Goal: Task Accomplishment & Management: Complete application form

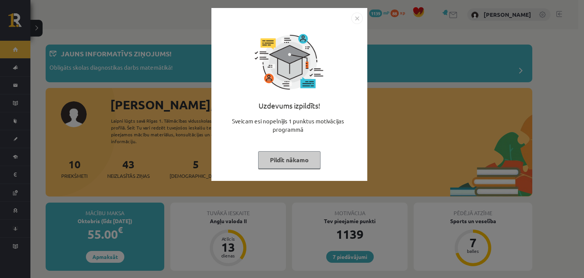
click at [289, 170] on div "Uzdevums izpildīts! Sveicam esi nopelnījis 1 punktus motivācijas programmā Pild…" at bounding box center [289, 100] width 147 height 152
click at [284, 165] on button "Pildīt nākamo" at bounding box center [289, 159] width 62 height 17
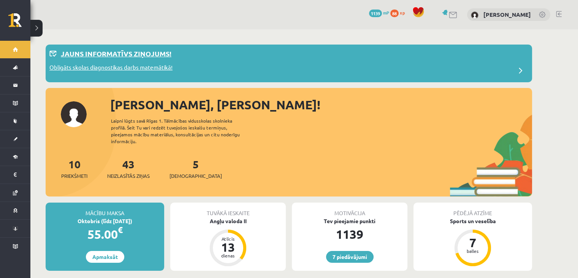
click at [144, 65] on p "Obligāts skolas diagnostikas darbs matemātikā!" at bounding box center [110, 68] width 123 height 11
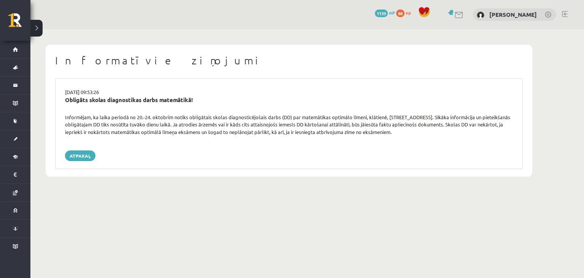
drag, startPoint x: 0, startPoint y: 0, endPoint x: 140, endPoint y: 67, distance: 155.3
drag, startPoint x: 140, startPoint y: 67, endPoint x: 112, endPoint y: 173, distance: 108.9
click at [112, 173] on div "Informatīvie ziņojumi 16.09.2025 09:53:26 Obligāts skolas diagnostikas darbs ma…" at bounding box center [289, 110] width 487 height 132
click at [102, 97] on div "Obligāts skolas diagnostikas darbs matemātikā!" at bounding box center [289, 99] width 448 height 9
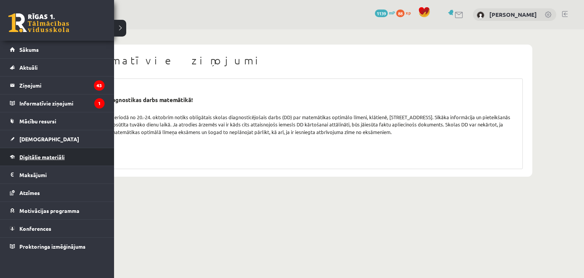
click at [36, 152] on link "Digitālie materiāli" at bounding box center [57, 156] width 95 height 17
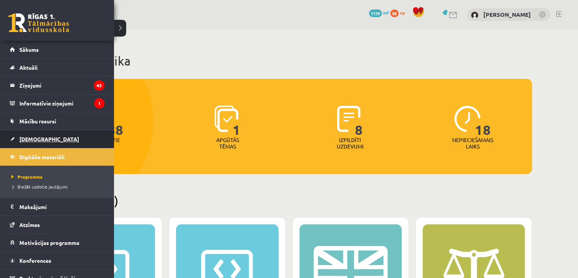
click at [30, 136] on span "[DEMOGRAPHIC_DATA]" at bounding box center [49, 138] width 60 height 7
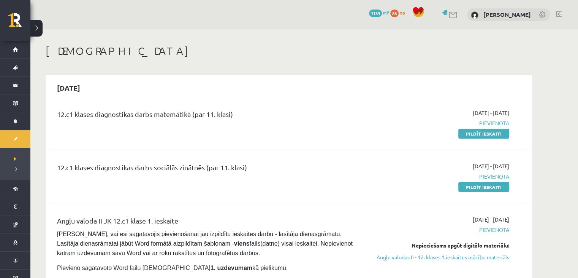
scroll to position [13, 0]
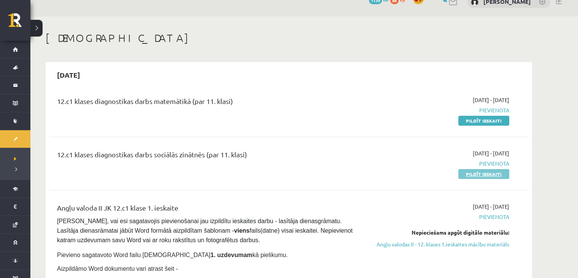
click at [474, 171] on link "Pildīt ieskaiti" at bounding box center [484, 174] width 51 height 10
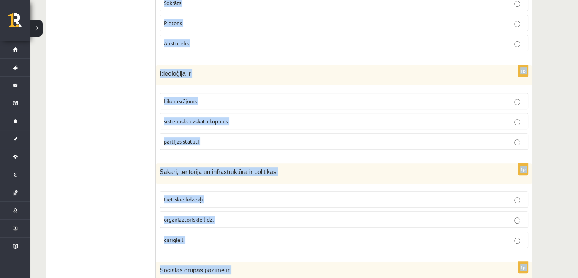
scroll to position [371, 0]
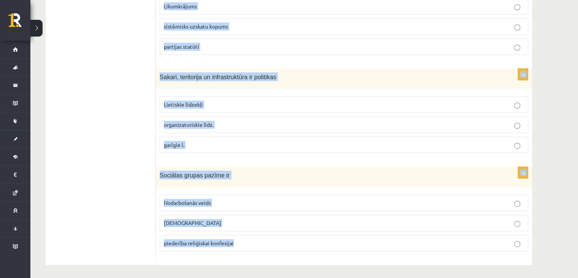
drag, startPoint x: 157, startPoint y: 52, endPoint x: 249, endPoint y: 256, distance: 223.6
click at [249, 256] on div "1p Demokrātijas vēsturisks avots tiesību jomā ir M. Lutera 95 tēzes V. Ļeņina /…" at bounding box center [344, 11] width 376 height 507
copy form "Demokrātijas vēsturisks avots tiesību jomā ir M. Lutera 95 tēzes V. Ļeņina / Uļ…"
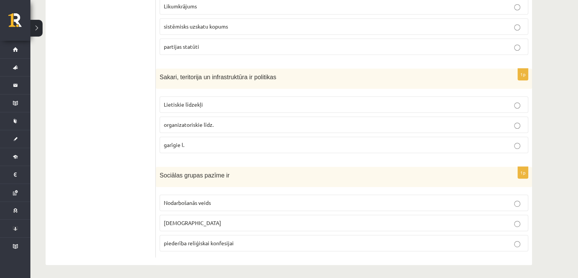
click at [97, 61] on ul "Tests A Tests B Tests C Tests D Tests E Tests F Izvērtējums!" at bounding box center [104, 12] width 103 height 492
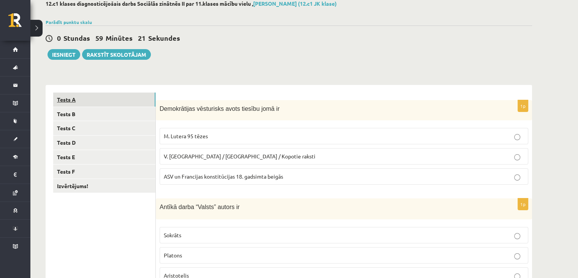
scroll to position [39, 0]
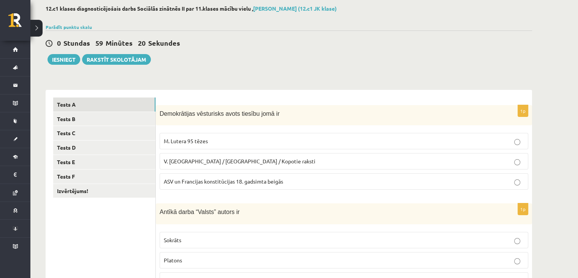
click at [190, 178] on span "ASV un Francijas konstitūcijas 18. gadsimta beigās" at bounding box center [223, 181] width 119 height 7
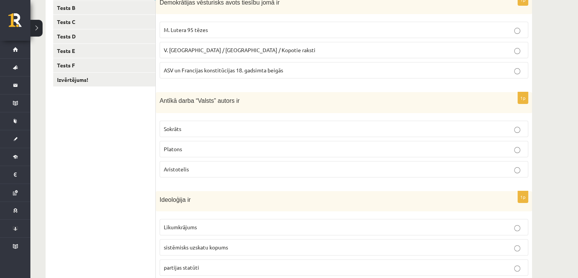
scroll to position [152, 0]
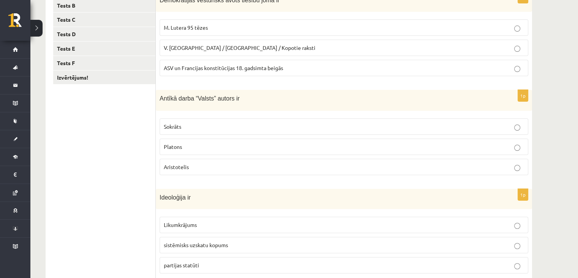
click at [166, 145] on span "Platons" at bounding box center [173, 146] width 18 height 7
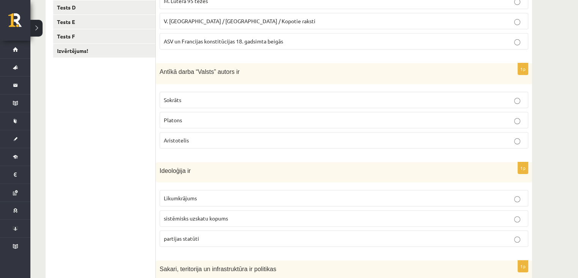
click at [190, 218] on span "sistēmisks uzskatu kopums" at bounding box center [196, 217] width 64 height 7
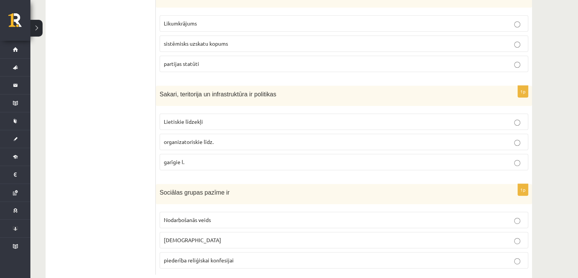
scroll to position [355, 0]
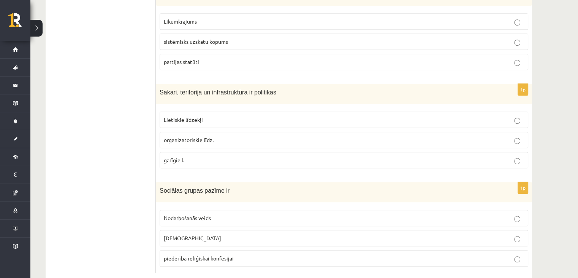
click at [179, 124] on label "Lietiskie līdzekļi" at bounding box center [344, 119] width 369 height 16
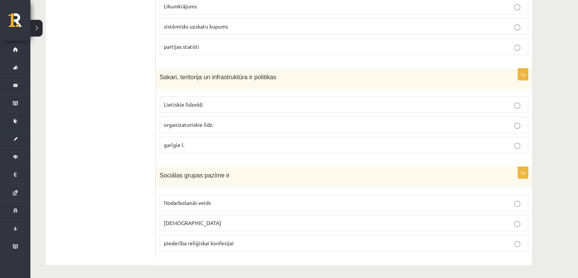
click at [189, 201] on span "Nodarbošanās veids" at bounding box center [187, 202] width 47 height 7
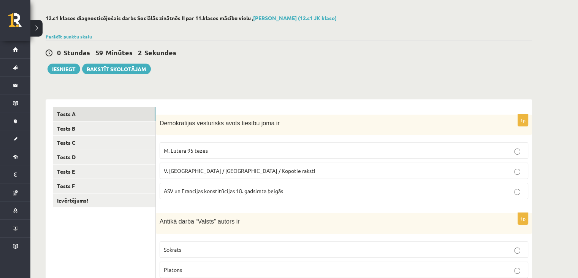
scroll to position [0, 0]
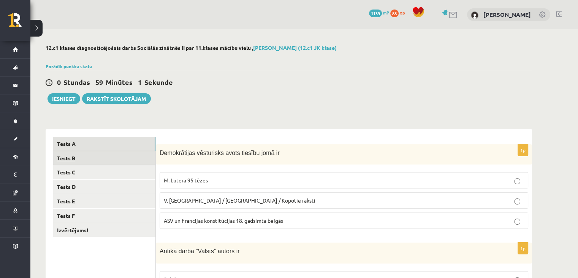
click at [131, 154] on link "Tests B" at bounding box center [104, 158] width 102 height 14
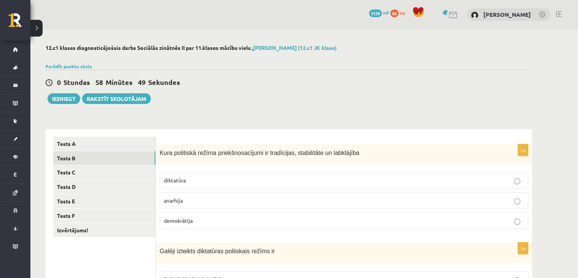
click at [206, 223] on p "demokrātija" at bounding box center [344, 220] width 360 height 8
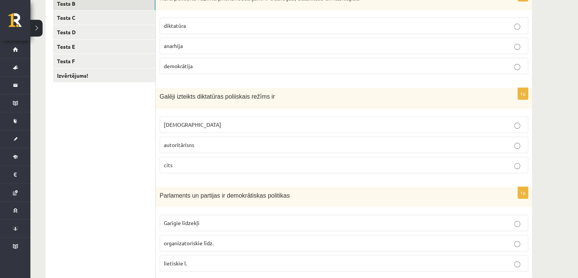
click at [396, 125] on p "totalitārisms" at bounding box center [344, 125] width 360 height 8
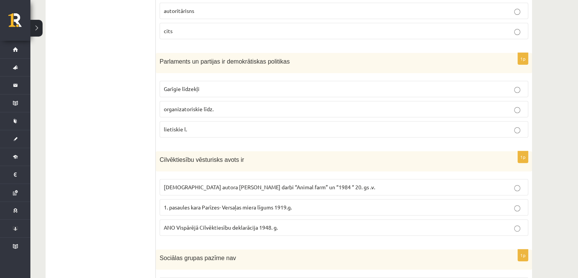
scroll to position [289, 0]
click at [300, 106] on p "organizatoriskie līdz." at bounding box center [344, 109] width 360 height 8
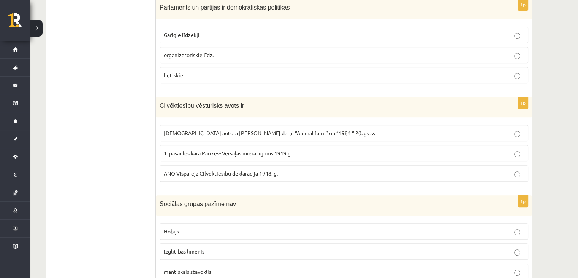
scroll to position [367, 0]
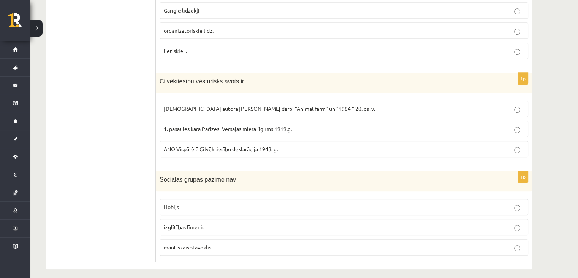
click at [296, 148] on p "ANO Vispārējā Cilvēktiesību deklarācija 1948. g." at bounding box center [344, 149] width 360 height 8
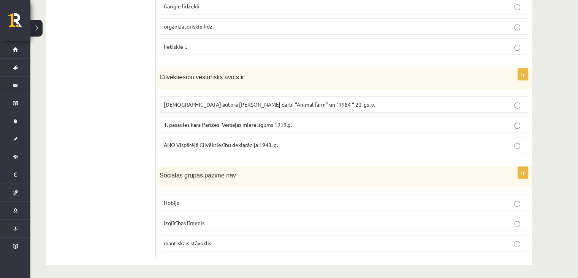
click at [269, 239] on p "mantiskais stāvoklis" at bounding box center [344, 243] width 360 height 8
click at [206, 209] on fieldset "Hobijs izglītības līmenis mantiskais stāvoklis" at bounding box center [344, 221] width 369 height 63
click at [204, 203] on p "Hobijs" at bounding box center [344, 202] width 360 height 8
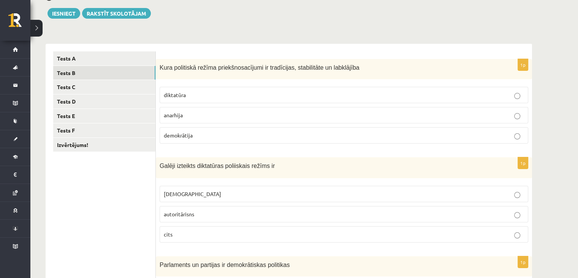
scroll to position [60, 0]
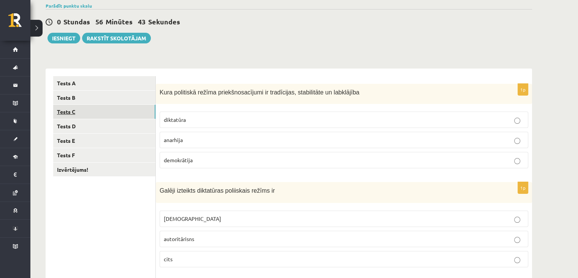
click at [116, 115] on link "Tests C" at bounding box center [104, 112] width 102 height 14
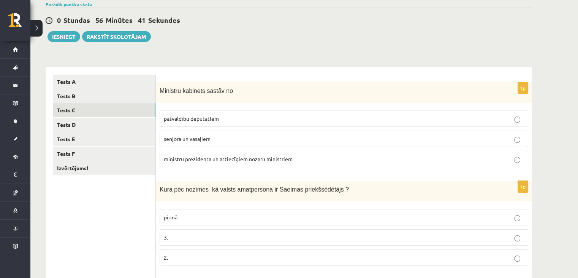
scroll to position [63, 0]
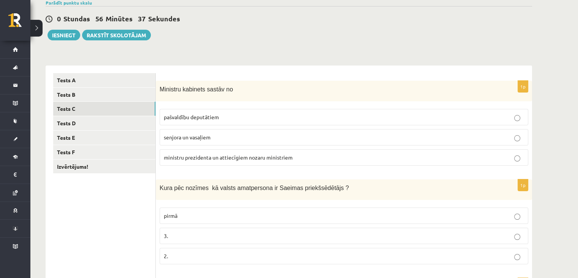
click at [225, 161] on label "ministru prezidenta un attiecīgiem nozaru ministriem" at bounding box center [344, 157] width 369 height 16
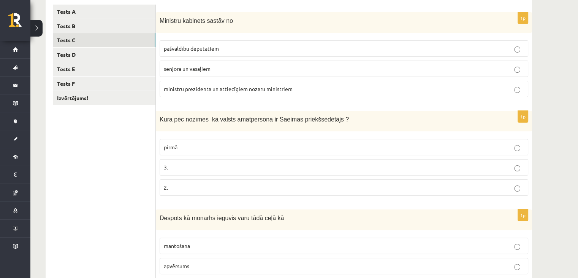
scroll to position [133, 0]
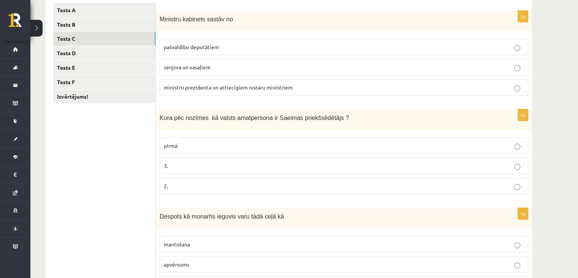
click at [240, 184] on p "2." at bounding box center [344, 186] width 360 height 8
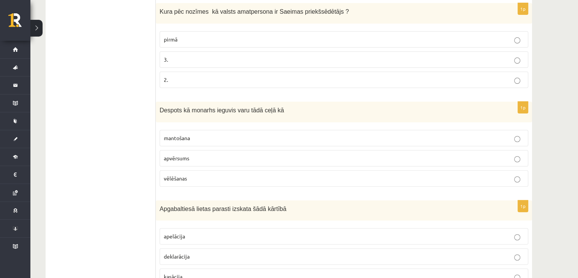
scroll to position [255, 0]
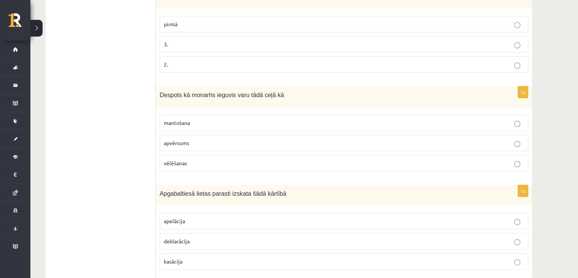
click at [249, 122] on p "mantošana" at bounding box center [344, 123] width 360 height 8
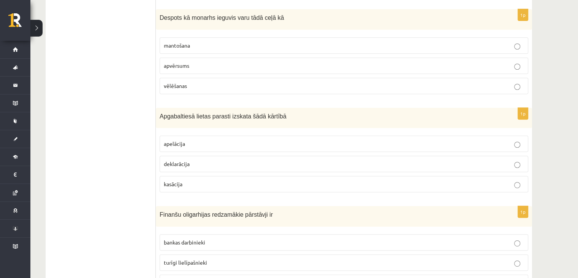
scroll to position [358, 0]
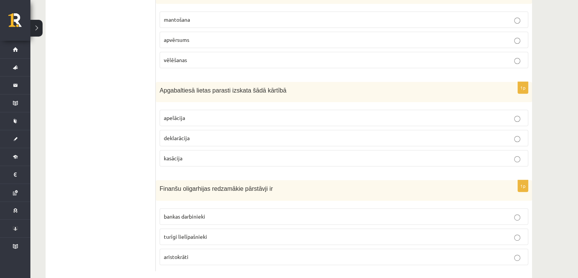
click at [249, 136] on p "deklarācija" at bounding box center [344, 138] width 360 height 8
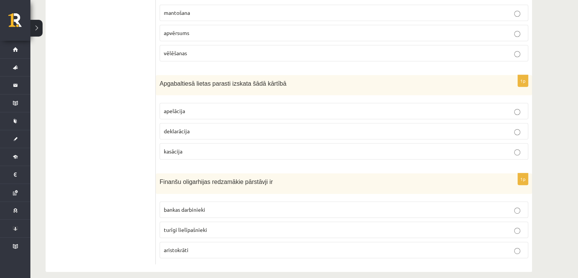
scroll to position [365, 0]
click at [253, 113] on label "apelācija" at bounding box center [344, 110] width 369 height 16
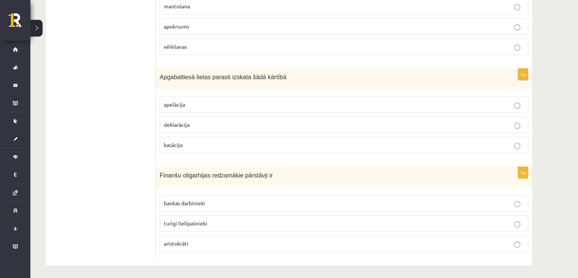
click at [265, 241] on p "aristokrāti" at bounding box center [344, 243] width 360 height 8
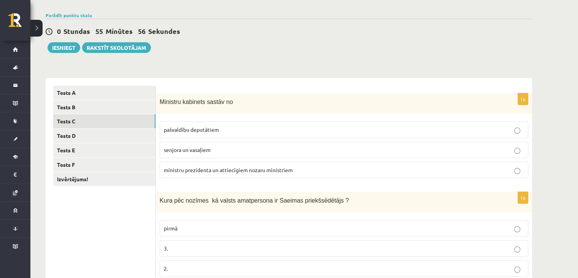
scroll to position [0, 0]
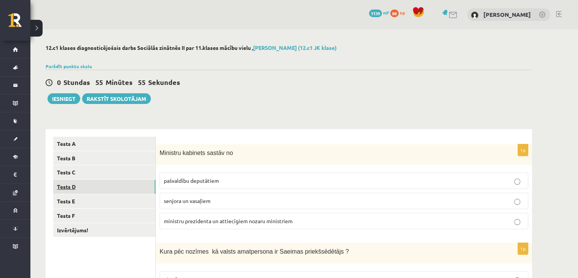
click at [102, 189] on link "Tests D" at bounding box center [104, 186] width 102 height 14
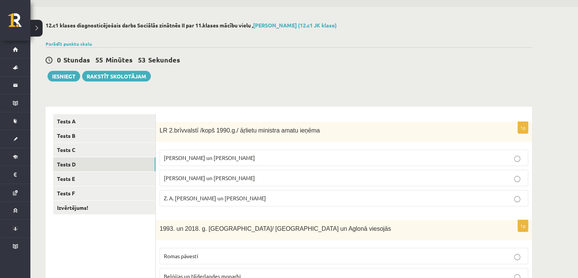
scroll to position [24, 0]
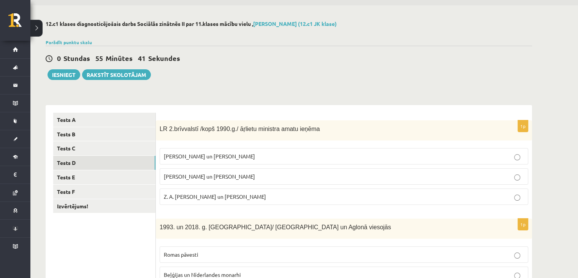
click at [202, 234] on div "1993. un 2018. g. Latvijā/ Rīgā un Aglonā viesojās" at bounding box center [344, 228] width 376 height 20
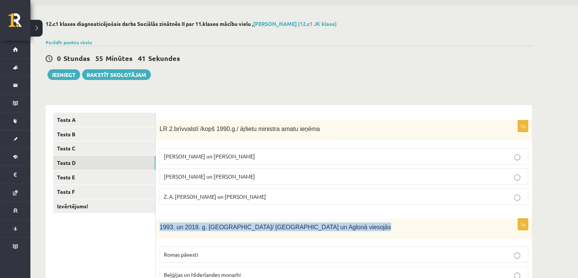
click at [202, 234] on div "1993. un 2018. g. Latvijā/ Rīgā un Aglonā viesojās" at bounding box center [344, 228] width 376 height 20
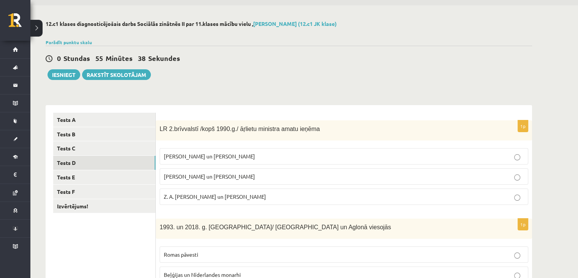
click at [226, 182] on label "A. Pabriks un J Jurkāns" at bounding box center [344, 176] width 369 height 16
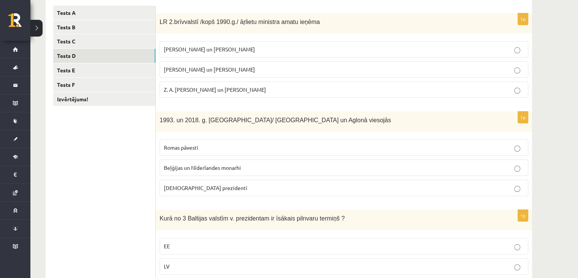
scroll to position [131, 0]
click at [215, 151] on label "Romas pāvesti" at bounding box center [344, 147] width 369 height 16
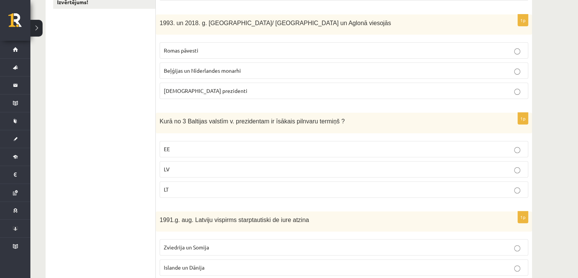
scroll to position [231, 0]
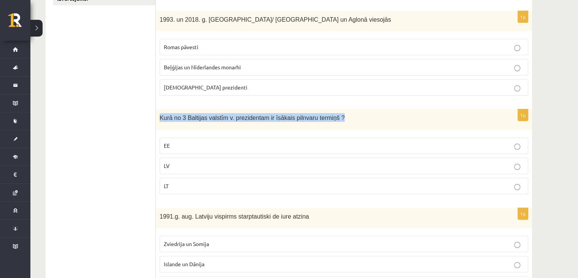
drag, startPoint x: 158, startPoint y: 116, endPoint x: 352, endPoint y: 119, distance: 194.3
click at [352, 119] on div "Kurā no 3 Baltijas valstīm v. prezidentam ir īsākais pilnvaru termiņš ?" at bounding box center [344, 119] width 376 height 20
copy span "Kurā no 3 Baltijas valstīm v. prezidentam ir īsākais pilnvaru termiņš ?"
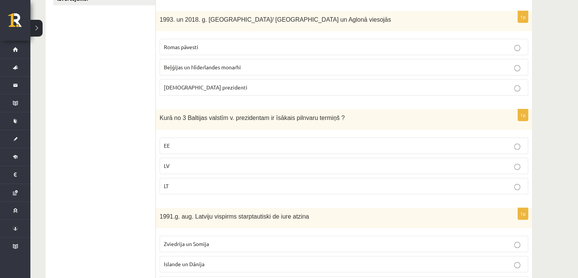
click at [205, 169] on label "LV" at bounding box center [344, 165] width 369 height 16
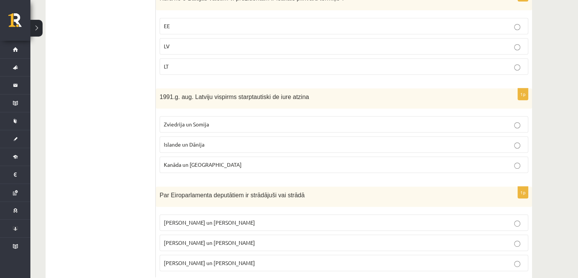
scroll to position [370, 0]
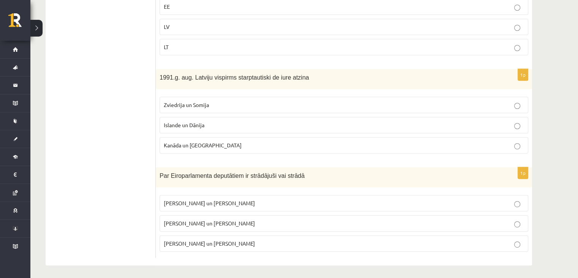
click at [229, 121] on p "Islande un Dānija" at bounding box center [344, 125] width 360 height 8
click at [243, 227] on label "I. Vaidere un N. Ušakovs" at bounding box center [344, 223] width 369 height 16
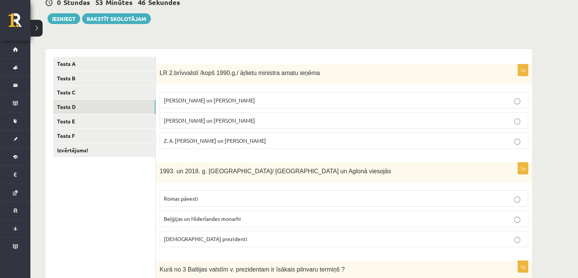
scroll to position [84, 0]
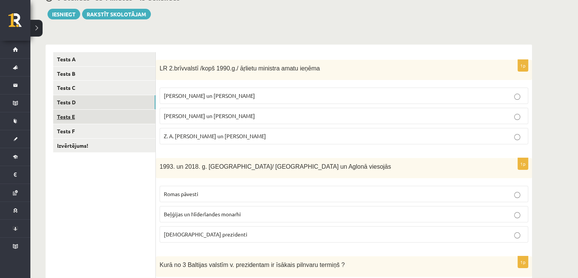
click at [109, 118] on link "Tests E" at bounding box center [104, 116] width 102 height 14
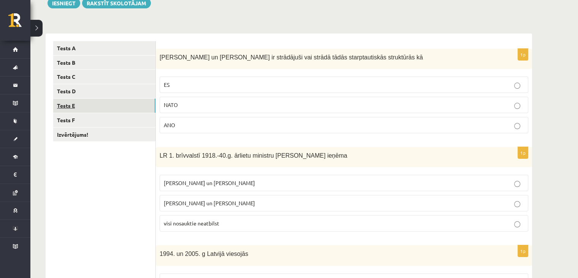
scroll to position [68, 0]
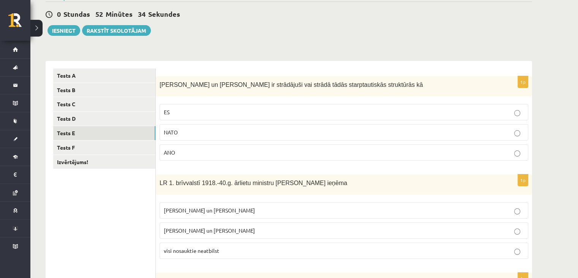
click at [200, 150] on p "ANO" at bounding box center [344, 152] width 360 height 8
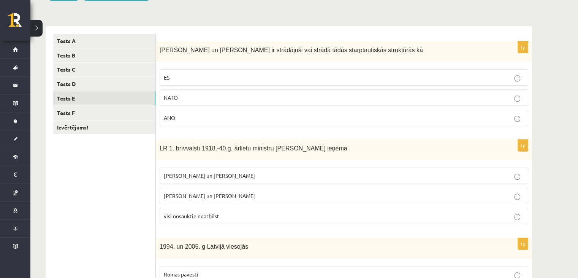
scroll to position [115, 0]
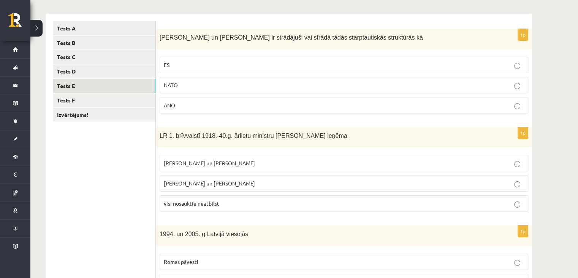
click at [199, 63] on p "ES" at bounding box center [344, 65] width 360 height 8
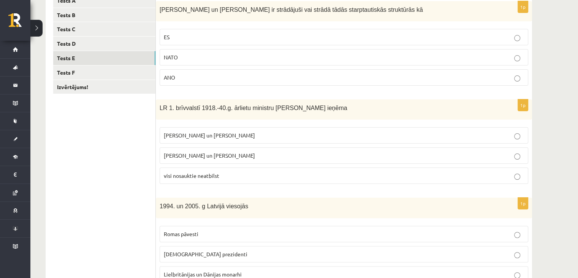
scroll to position [143, 0]
click at [254, 133] on p "Z. Meierovics un V. Munters" at bounding box center [344, 135] width 360 height 8
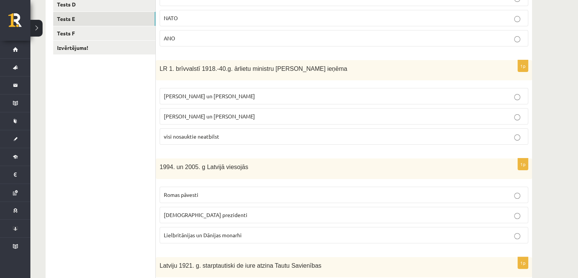
scroll to position [182, 0]
click at [254, 133] on p "visi nosauktie neatbilst" at bounding box center [344, 136] width 360 height 8
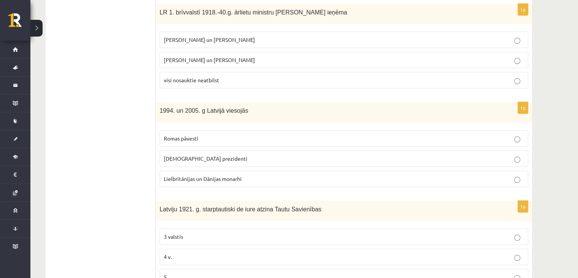
scroll to position [239, 0]
click at [256, 174] on p "Lielbritānijas un Dānijas monarhi" at bounding box center [344, 178] width 360 height 8
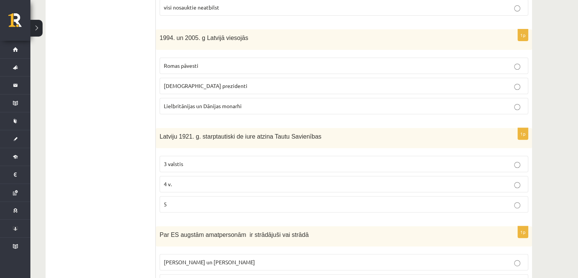
scroll to position [312, 0]
click at [261, 164] on p "3 valstis" at bounding box center [344, 163] width 360 height 8
click at [259, 200] on p "5" at bounding box center [344, 203] width 360 height 8
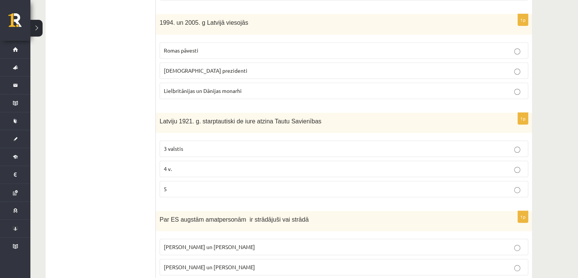
scroll to position [370, 0]
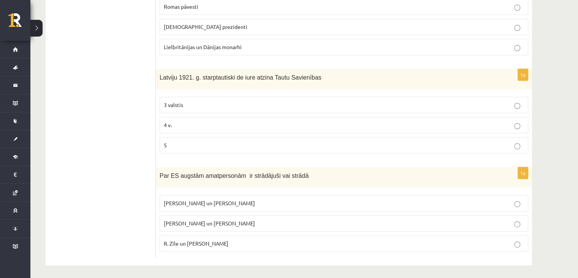
click at [249, 127] on p "4 v." at bounding box center [344, 125] width 360 height 8
click at [192, 199] on span "M. Zālīte un Z. Liepiņš" at bounding box center [209, 202] width 91 height 7
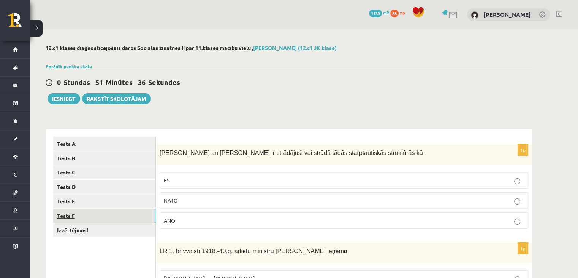
click at [103, 217] on link "Tests F" at bounding box center [104, 215] width 102 height 14
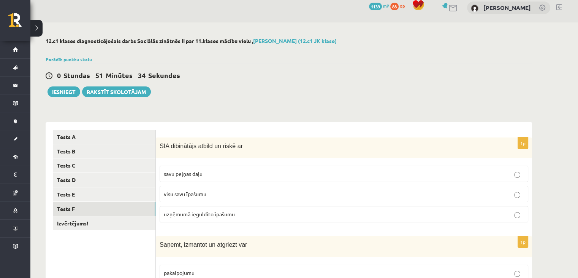
scroll to position [10, 0]
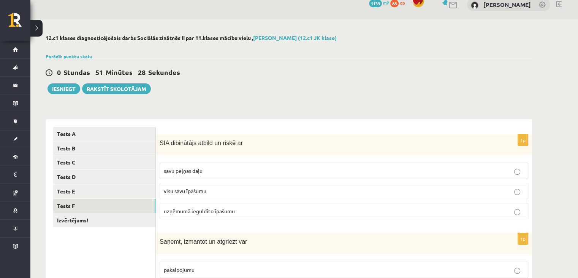
click at [240, 190] on p "visu savu īpašumu" at bounding box center [344, 191] width 360 height 8
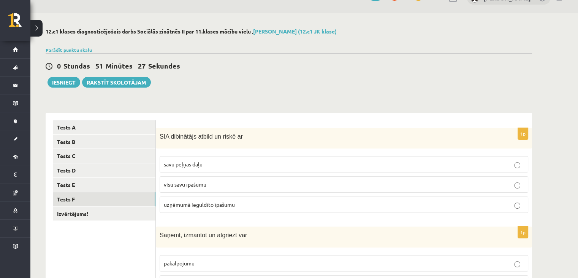
scroll to position [17, 0]
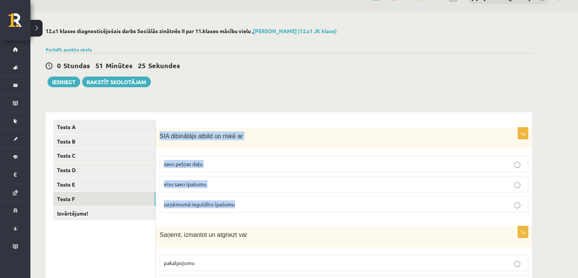
drag, startPoint x: 159, startPoint y: 133, endPoint x: 248, endPoint y: 209, distance: 117.3
click at [248, 209] on div "1p SIA dibinātājs atbild un riskē ar savu peļņas daļu visu savu īpašumu uzņēmum…" at bounding box center [344, 172] width 376 height 91
copy div "SIA dibinātājs atbild un riskē ar savu peļņas daļu visu savu īpašumu uzņēmumā i…"
click at [207, 203] on span "uzņēmumā ieguldīto īpašumu" at bounding box center [199, 203] width 71 height 7
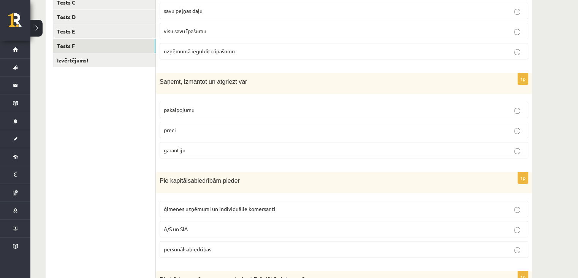
scroll to position [170, 0]
click at [199, 125] on p "preci" at bounding box center [344, 129] width 360 height 8
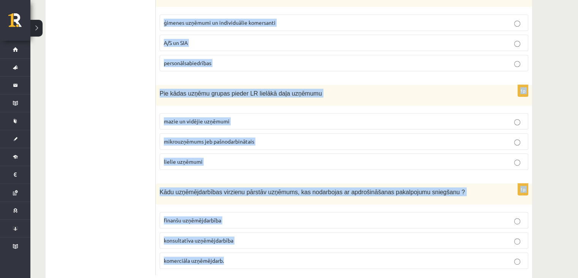
scroll to position [373, 0]
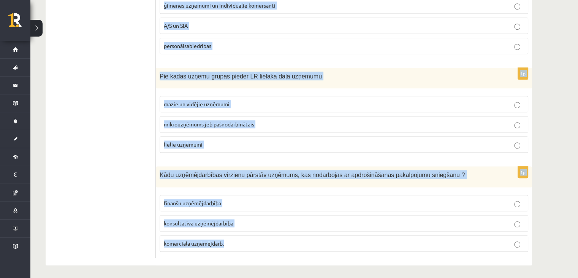
drag, startPoint x: 157, startPoint y: 79, endPoint x: 238, endPoint y: 295, distance: 230.3
copy form "Pie kapitālsabiedrībām pieder ģimenes uzņēmumi un individuālie komersanti A/S u…"
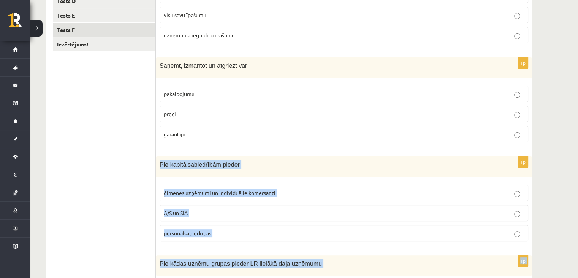
scroll to position [185, 0]
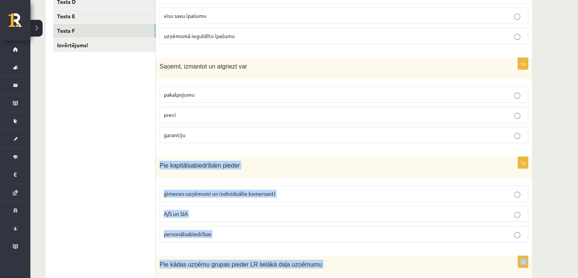
click at [199, 216] on label "A/S un SIA" at bounding box center [344, 213] width 369 height 16
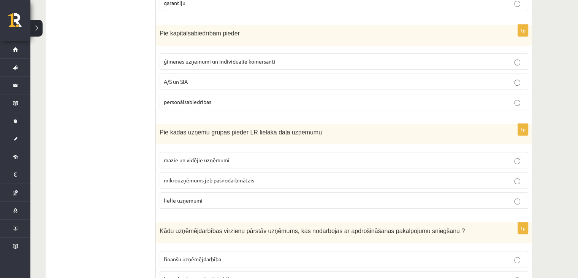
scroll to position [322, 0]
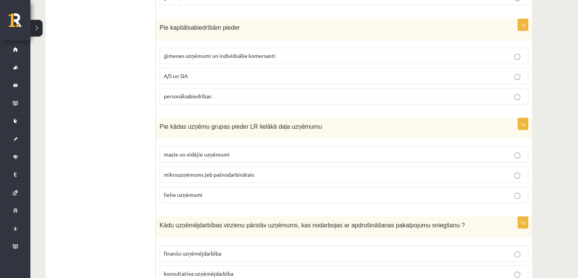
click at [203, 147] on label "mazie un vidējie uzņēmumi" at bounding box center [344, 154] width 369 height 16
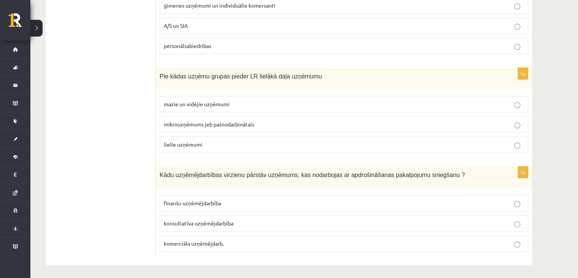
click at [190, 200] on span "finanšu uzņēmējdarbība" at bounding box center [192, 202] width 57 height 7
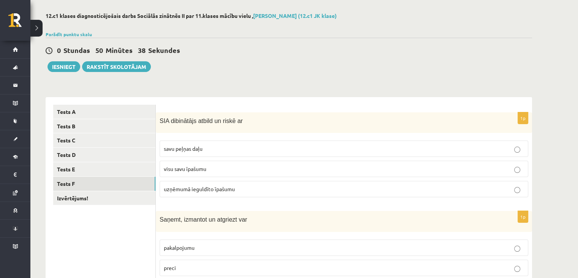
scroll to position [20, 0]
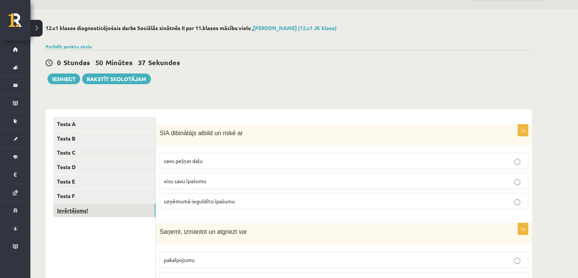
click at [121, 207] on link "Izvērtējums!" at bounding box center [104, 210] width 102 height 14
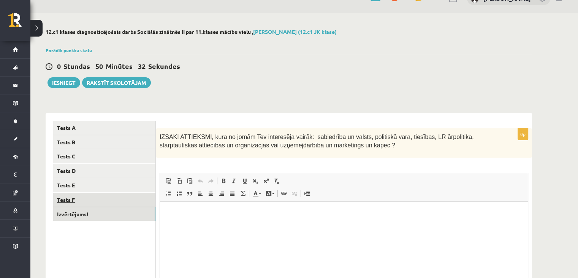
scroll to position [0, 0]
click at [224, 224] on html at bounding box center [344, 213] width 368 height 23
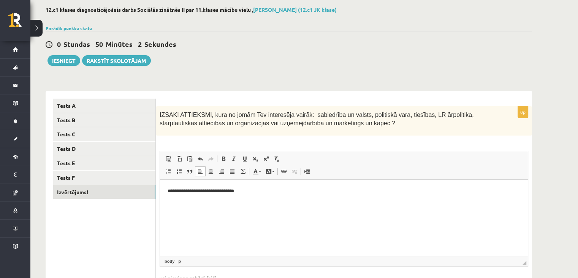
scroll to position [92, 0]
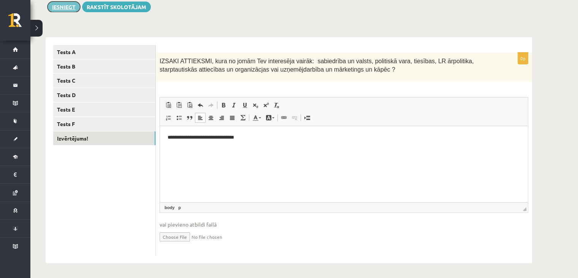
click at [75, 3] on button "Iesniegt" at bounding box center [64, 7] width 33 height 11
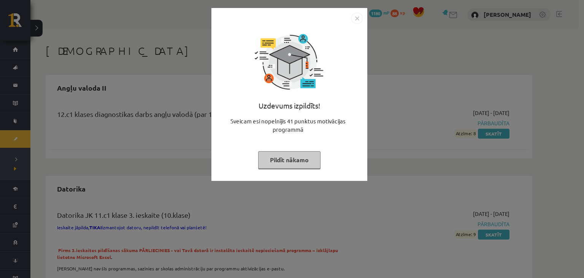
click at [314, 160] on button "Pildīt nākamo" at bounding box center [289, 159] width 62 height 17
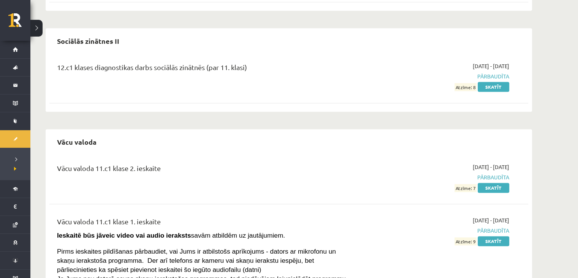
scroll to position [992, 0]
